Goal: Information Seeking & Learning: Learn about a topic

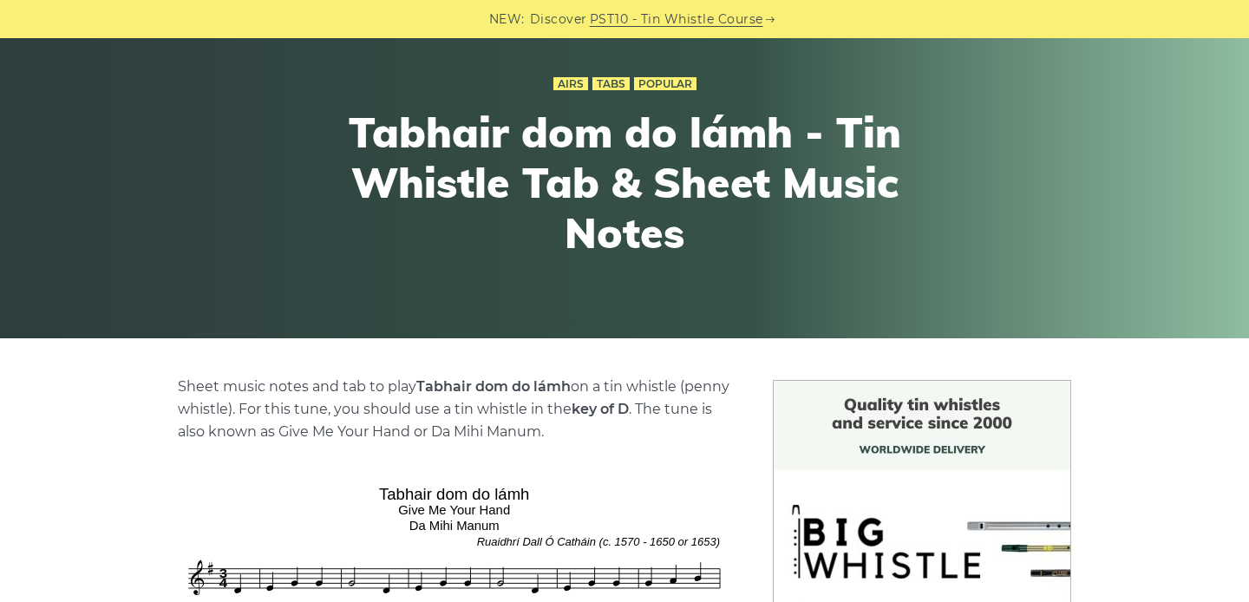
scroll to position [151, 0]
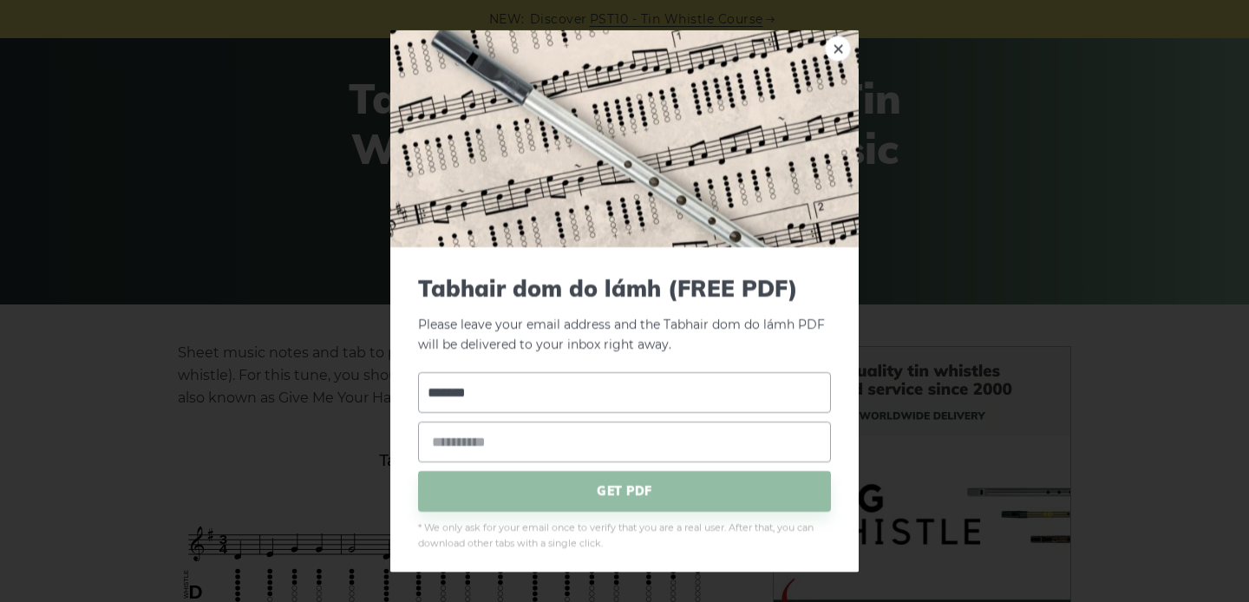
type input "*******"
type input "**********"
click at [586, 493] on span "GET PDF" at bounding box center [624, 490] width 413 height 41
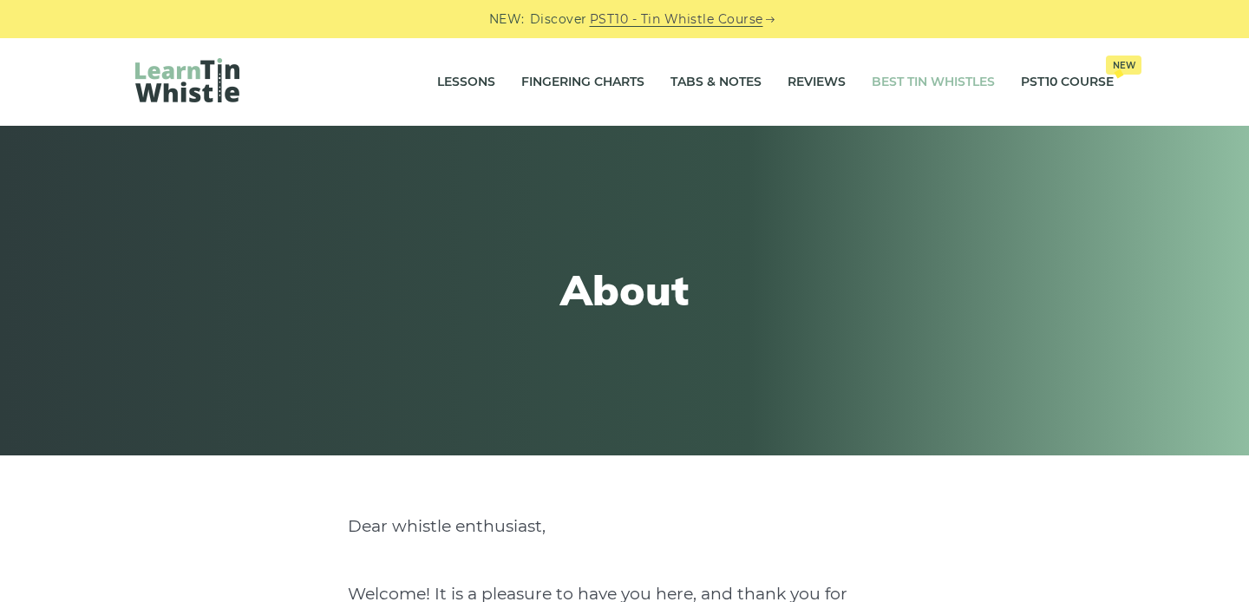
click at [917, 79] on link "Best Tin Whistles" at bounding box center [932, 82] width 123 height 43
click at [554, 79] on link "Fingering Charts" at bounding box center [582, 82] width 123 height 43
click at [468, 78] on link "Lessons" at bounding box center [466, 82] width 58 height 43
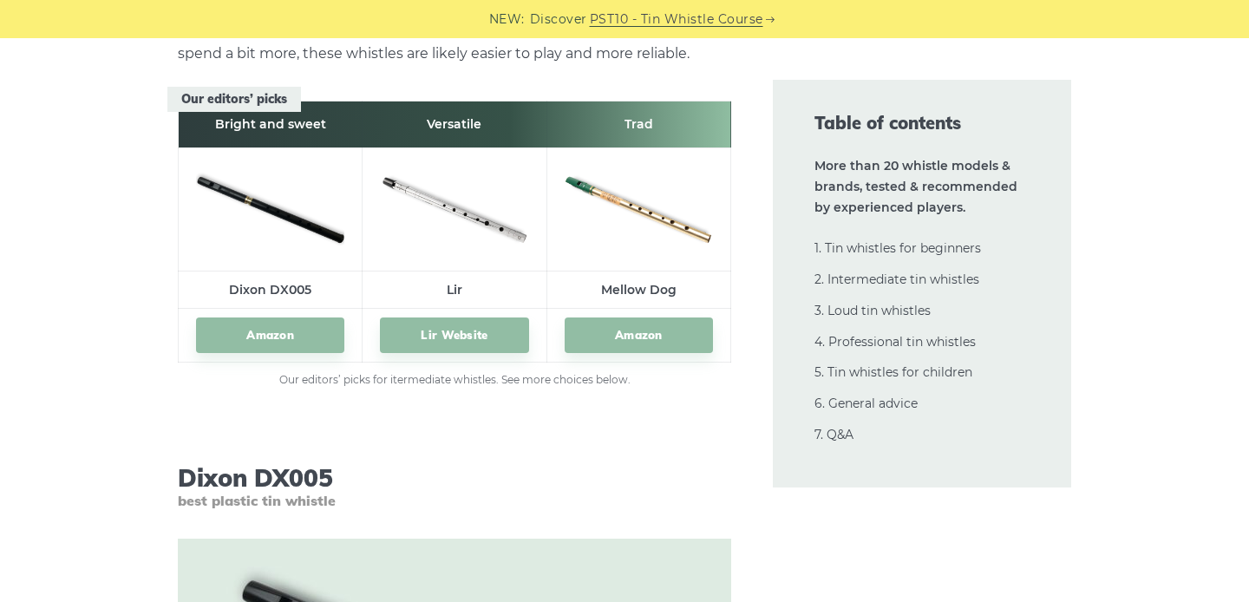
scroll to position [9723, 0]
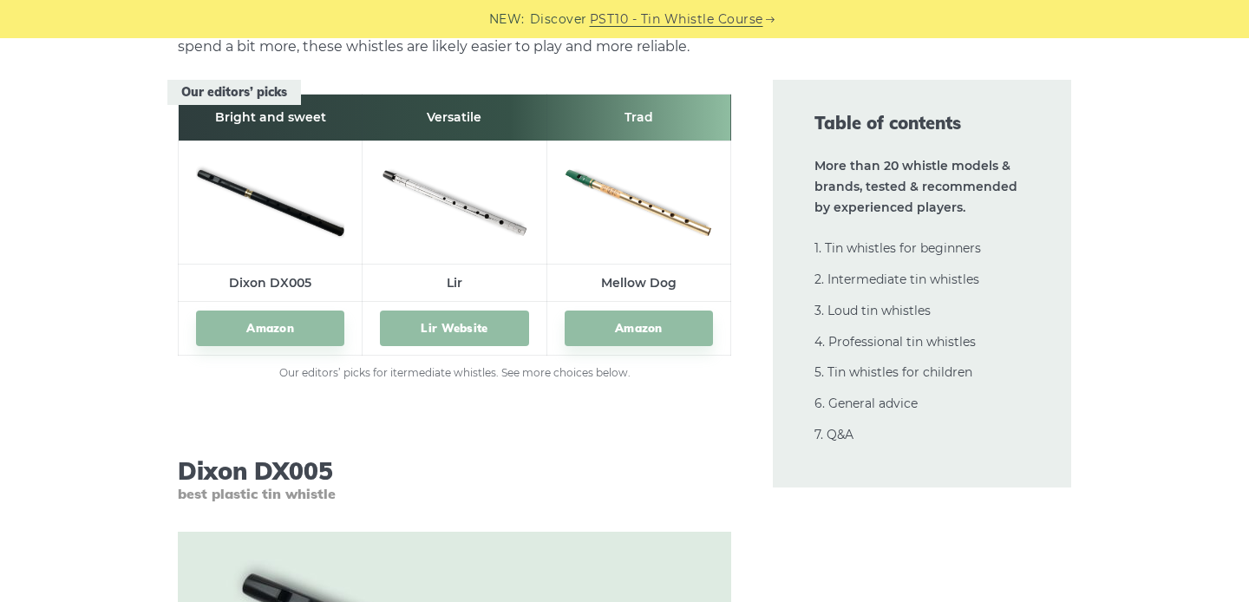
click at [454, 316] on link "Lir Website" at bounding box center [454, 328] width 148 height 36
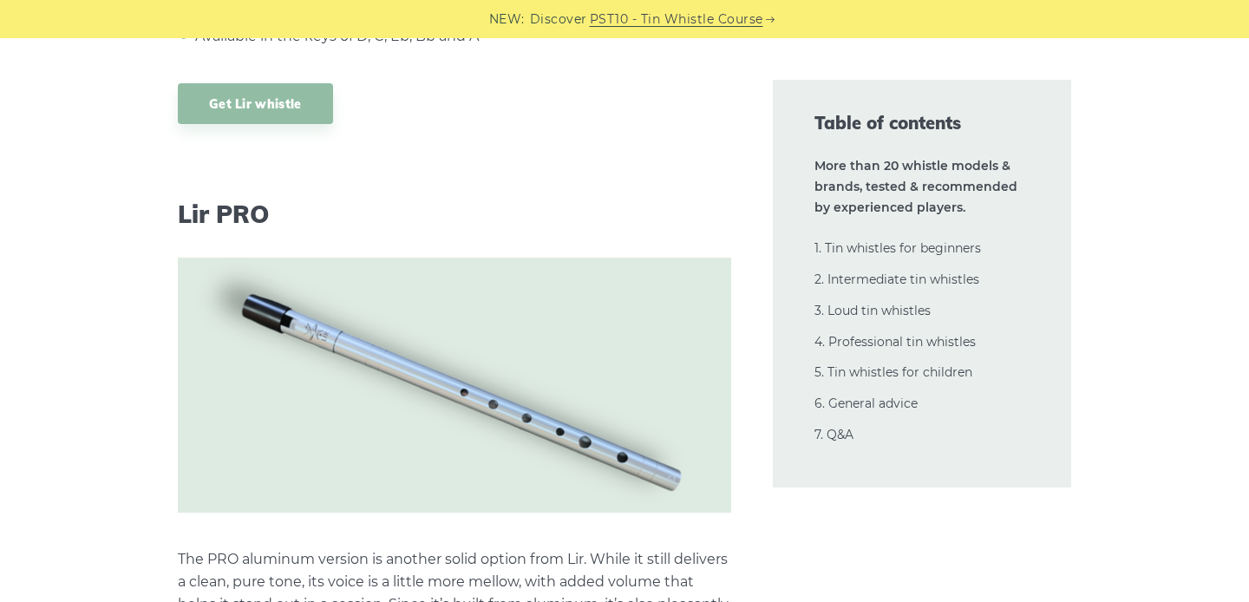
scroll to position [12878, 0]
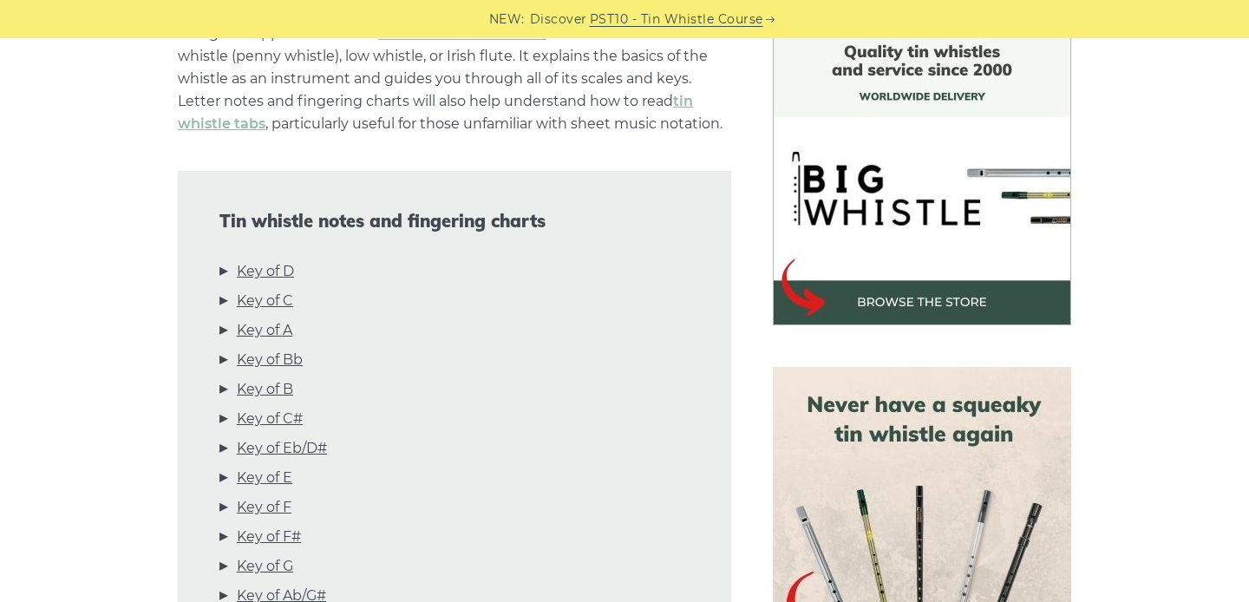
scroll to position [495, 0]
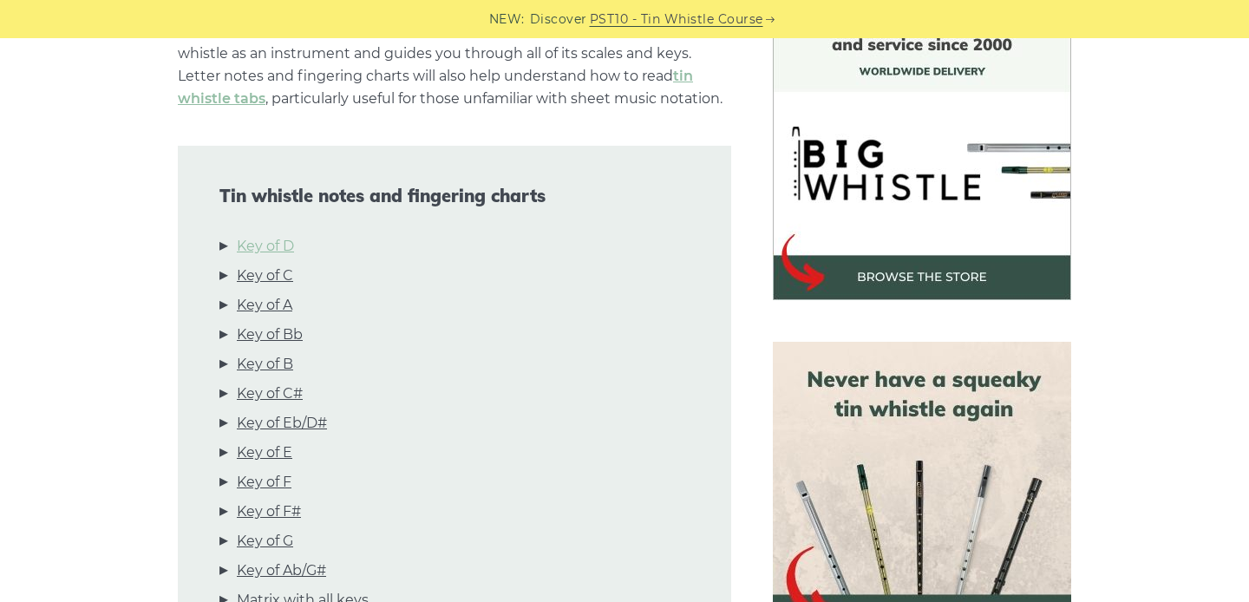
click at [274, 245] on link "Key of D" at bounding box center [265, 246] width 57 height 23
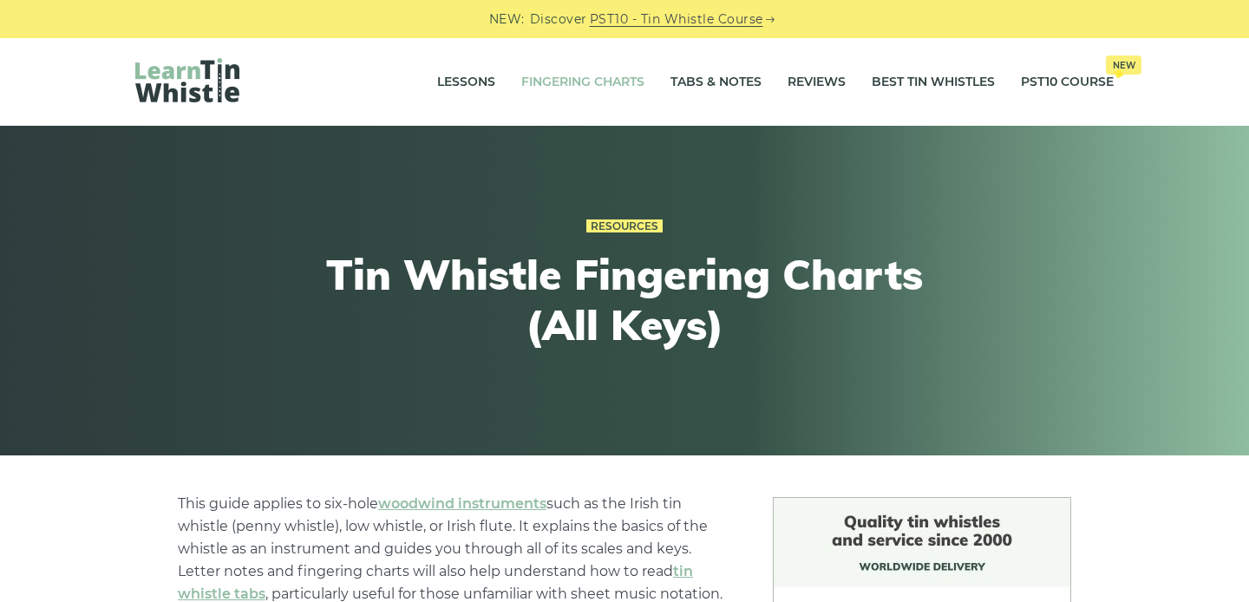
scroll to position [0, 0]
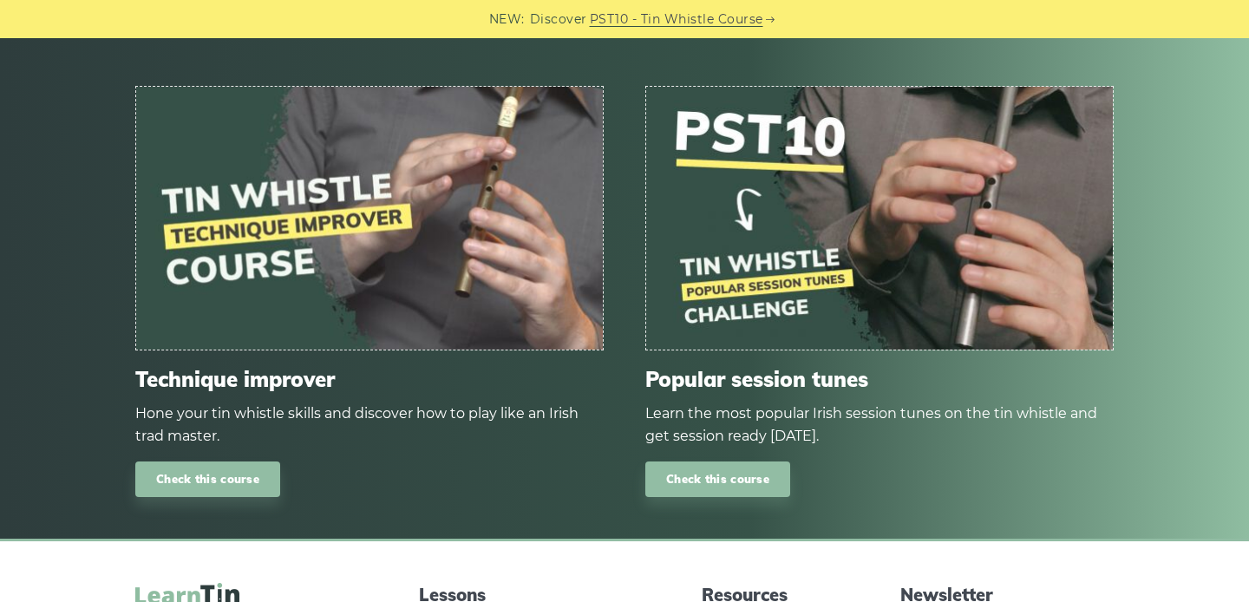
scroll to position [2190, 0]
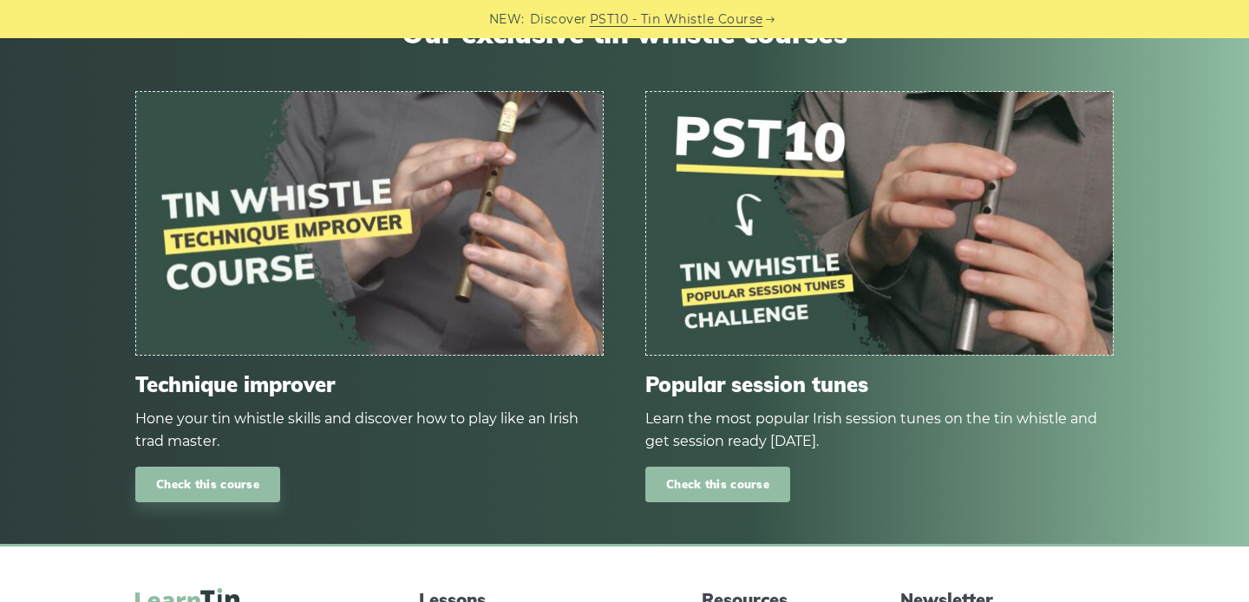
click at [718, 483] on link "Check this course" at bounding box center [717, 485] width 145 height 36
